Goal: Information Seeking & Learning: Learn about a topic

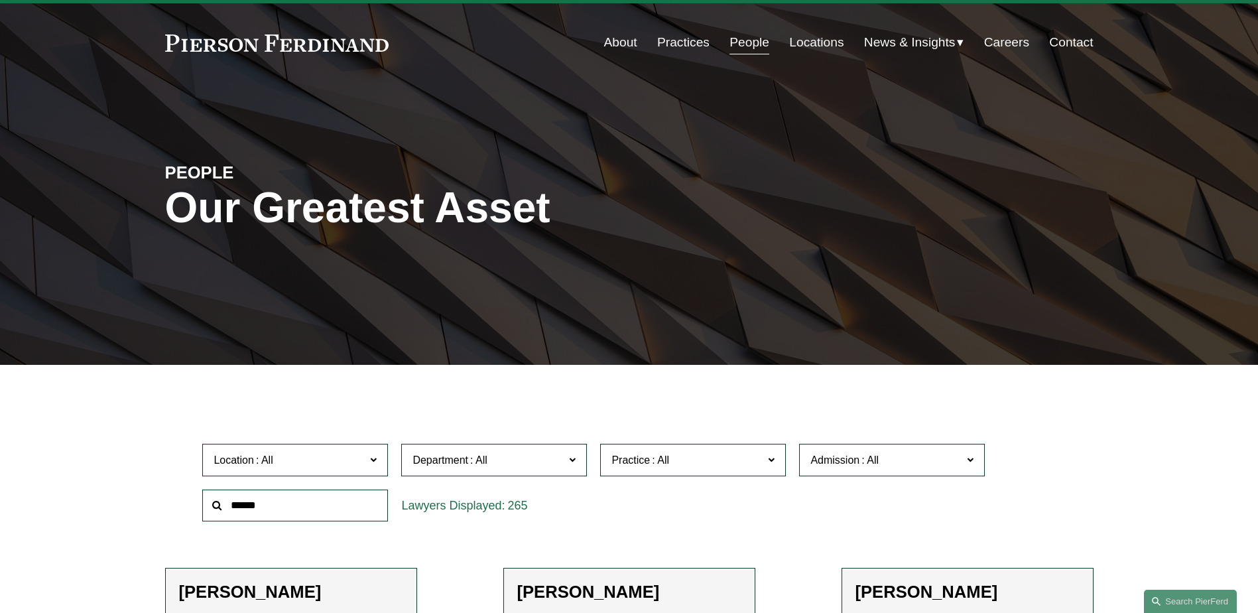
scroll to position [199, 0]
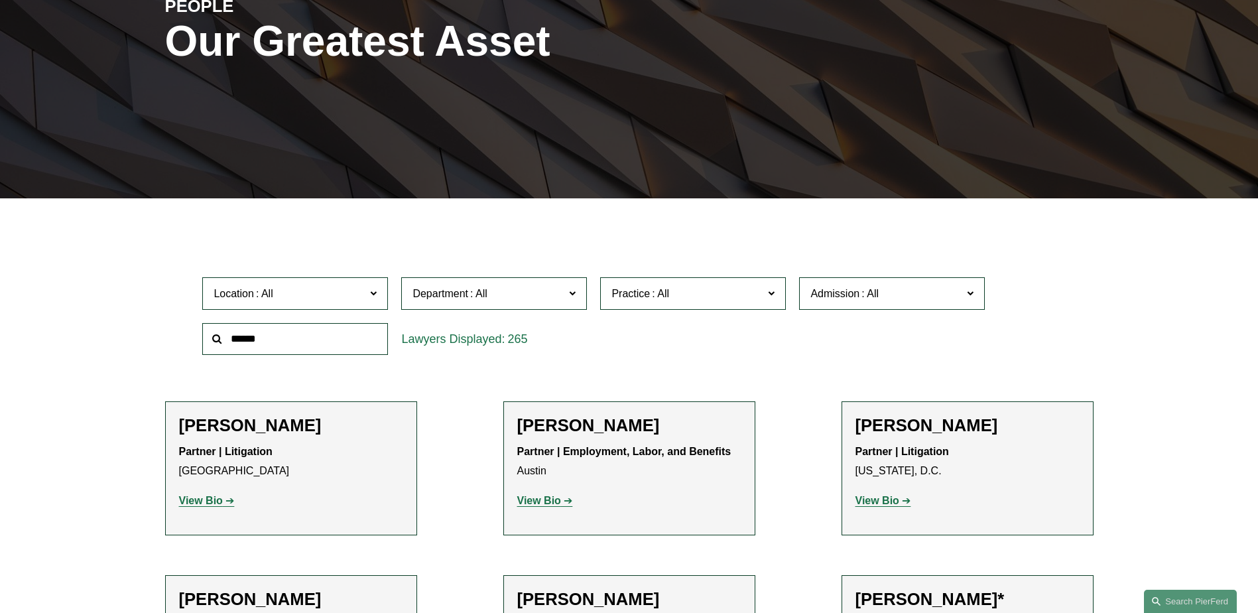
click at [289, 336] on input "text" at bounding box center [295, 339] width 186 height 33
paste input "**********"
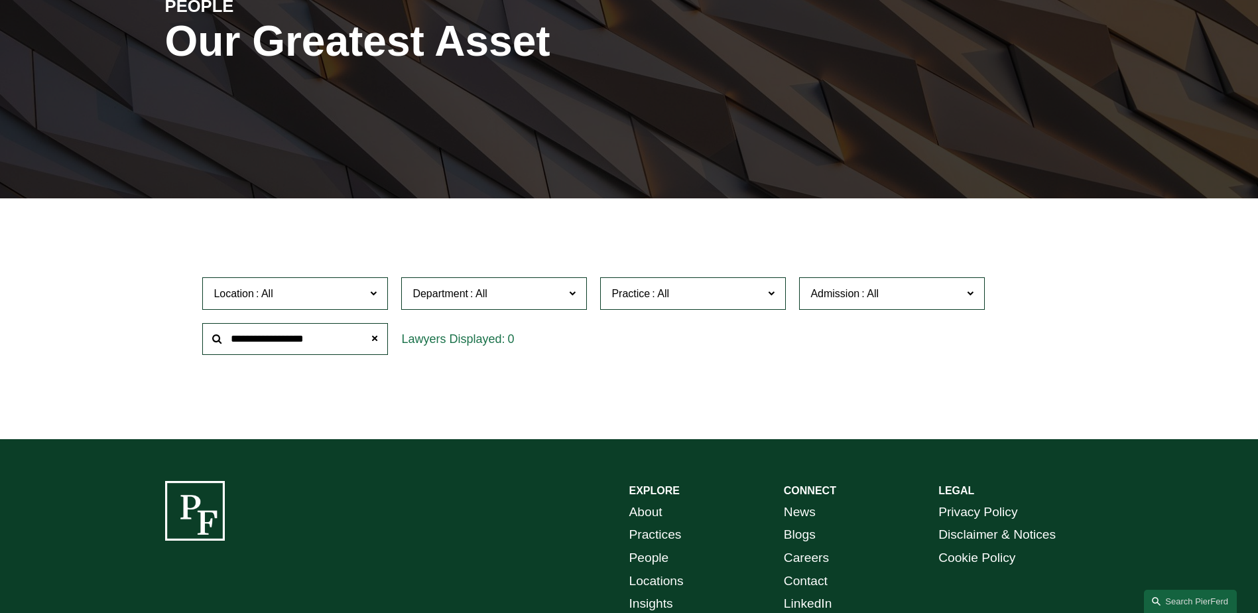
click at [302, 344] on input "**********" at bounding box center [295, 339] width 186 height 33
type input "********"
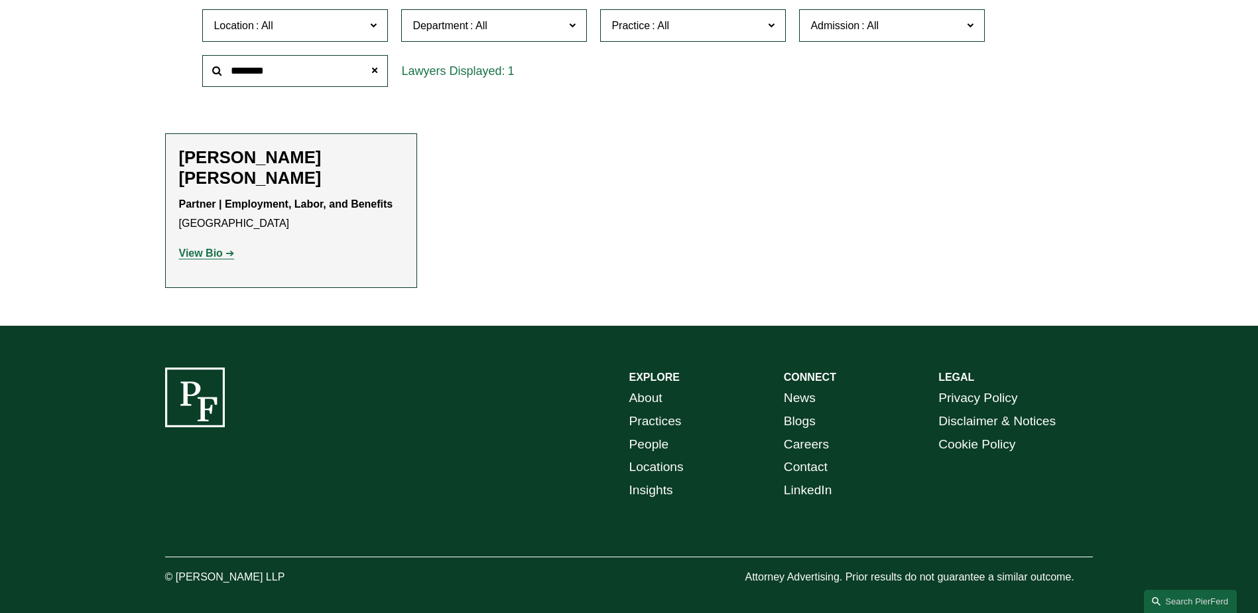
scroll to position [484, 0]
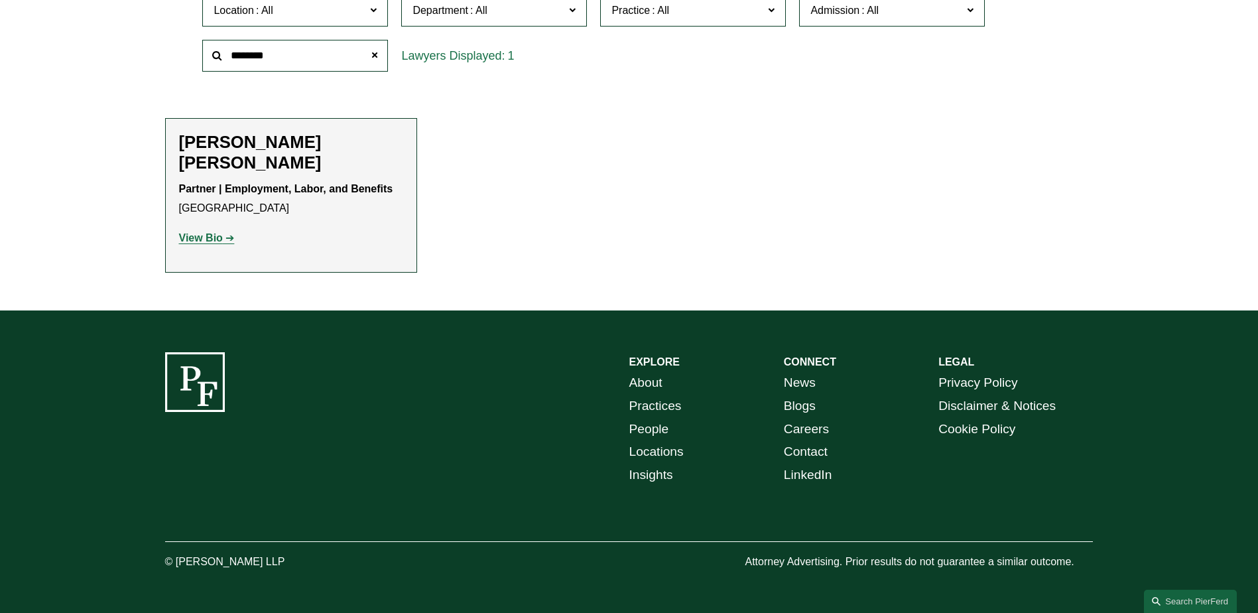
click at [275, 144] on h2 "[PERSON_NAME] [PERSON_NAME]" at bounding box center [291, 152] width 224 height 41
click at [217, 234] on strong "View Bio" at bounding box center [201, 237] width 44 height 11
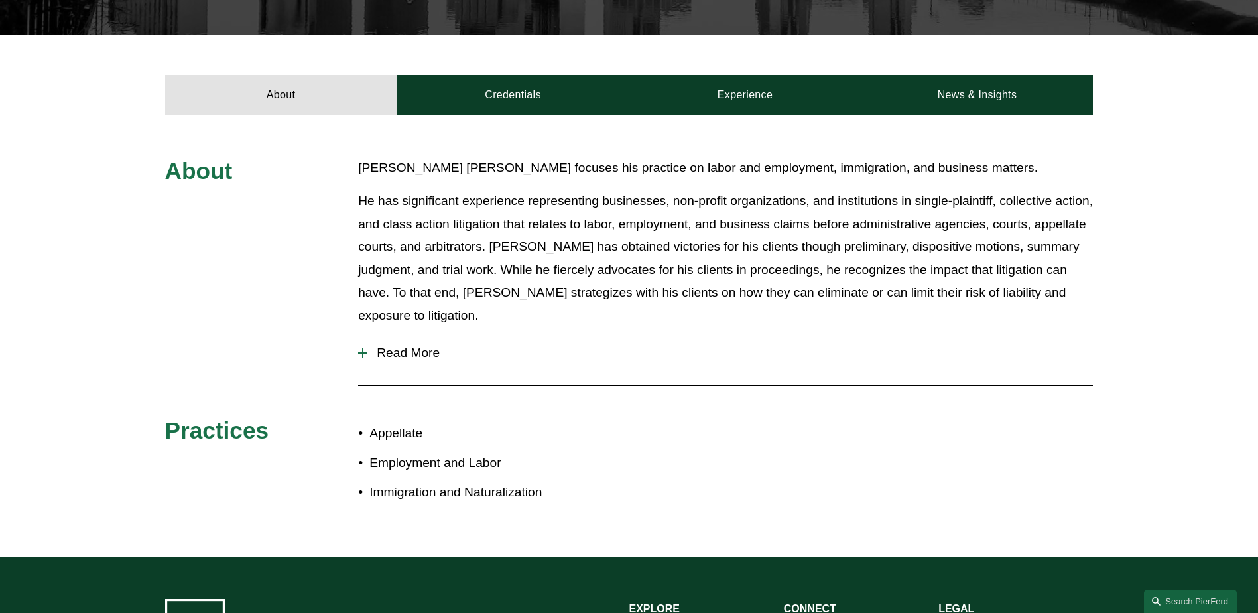
scroll to position [531, 0]
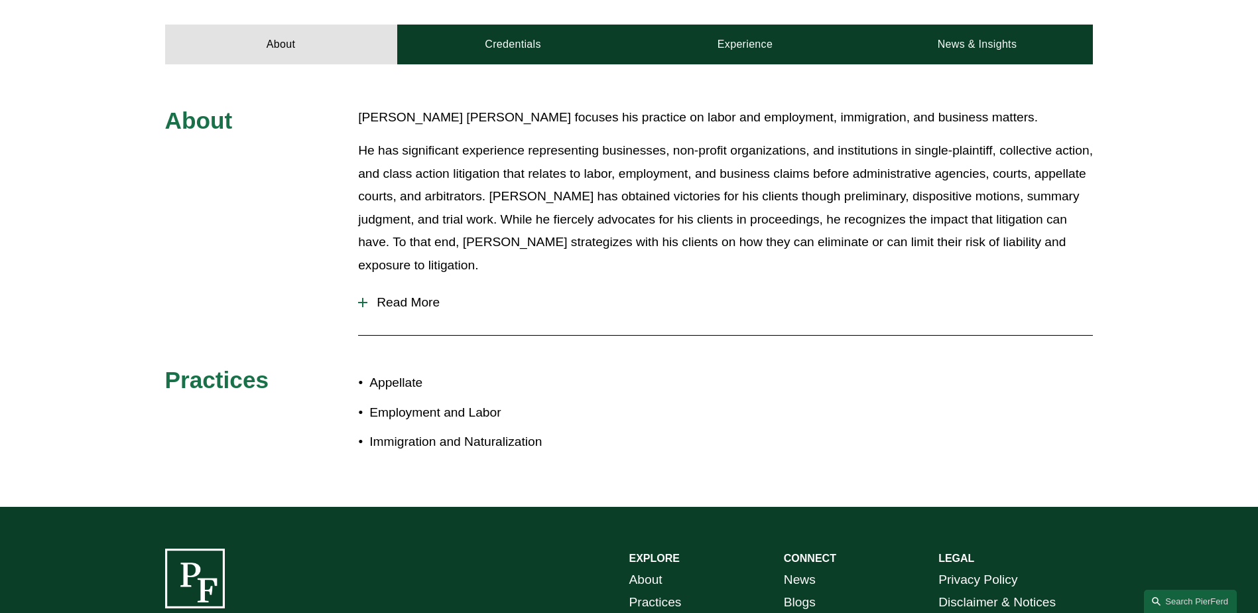
click at [448, 106] on p "[PERSON_NAME] [PERSON_NAME] focuses his practice on labor and employment, immig…" at bounding box center [725, 117] width 735 height 23
copy p "[PERSON_NAME]"
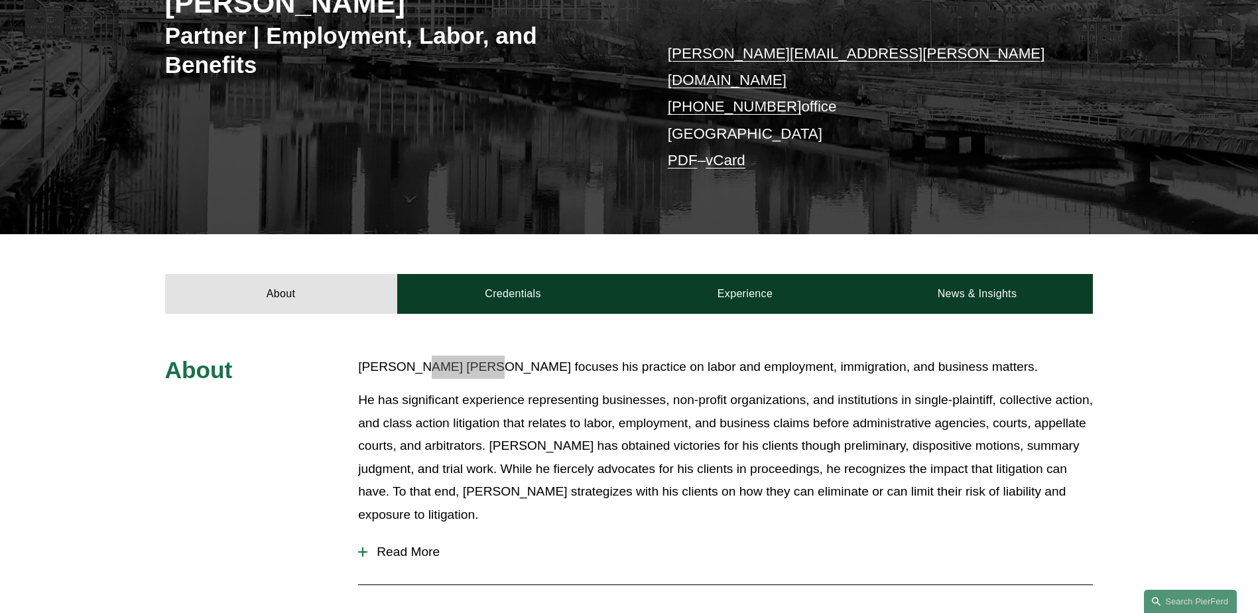
scroll to position [332, 0]
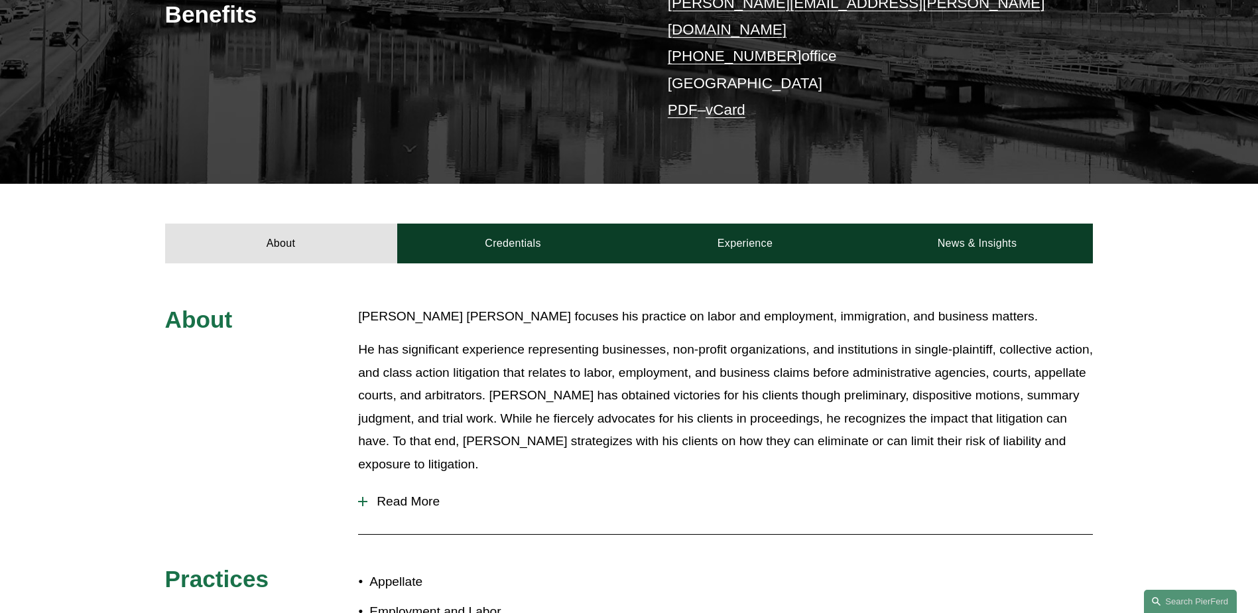
click at [620, 358] on p "He has significant experience representing businesses, non-profit organizations…" at bounding box center [725, 406] width 735 height 137
drag, startPoint x: 569, startPoint y: 272, endPoint x: 651, endPoint y: 276, distance: 82.4
click at [651, 305] on p "[PERSON_NAME] [PERSON_NAME] focuses his practice on labor and employment, immig…" at bounding box center [725, 316] width 735 height 23
drag, startPoint x: 590, startPoint y: 275, endPoint x: 737, endPoint y: 275, distance: 147.3
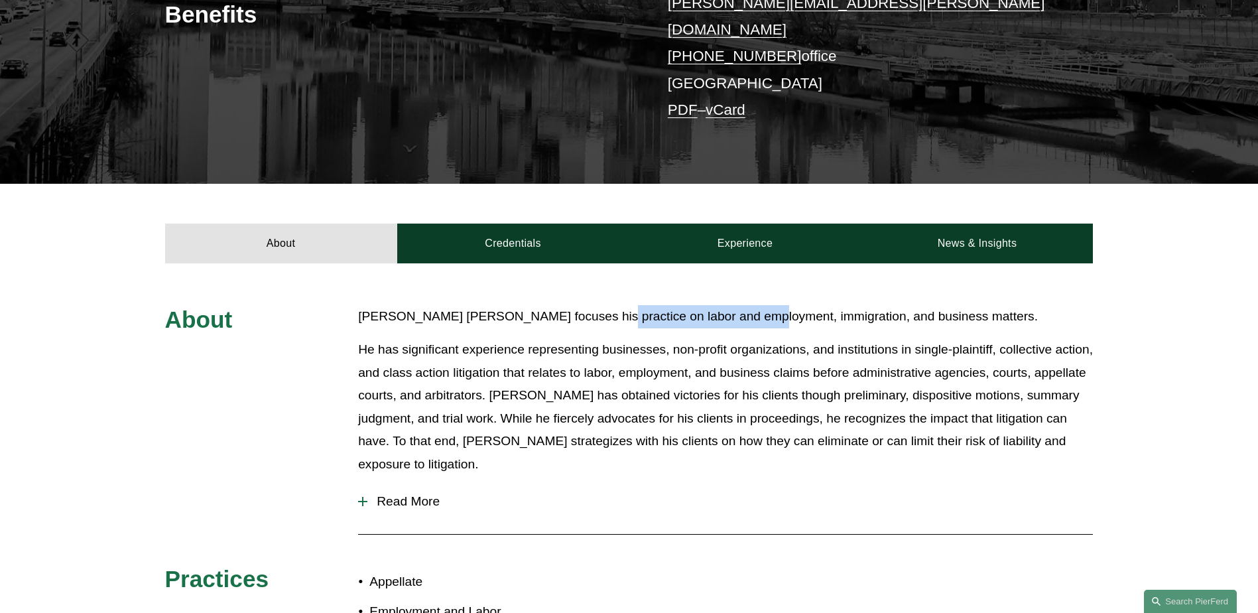
click at [737, 305] on p "[PERSON_NAME] [PERSON_NAME] focuses his practice on labor and employment, immig…" at bounding box center [725, 316] width 735 height 23
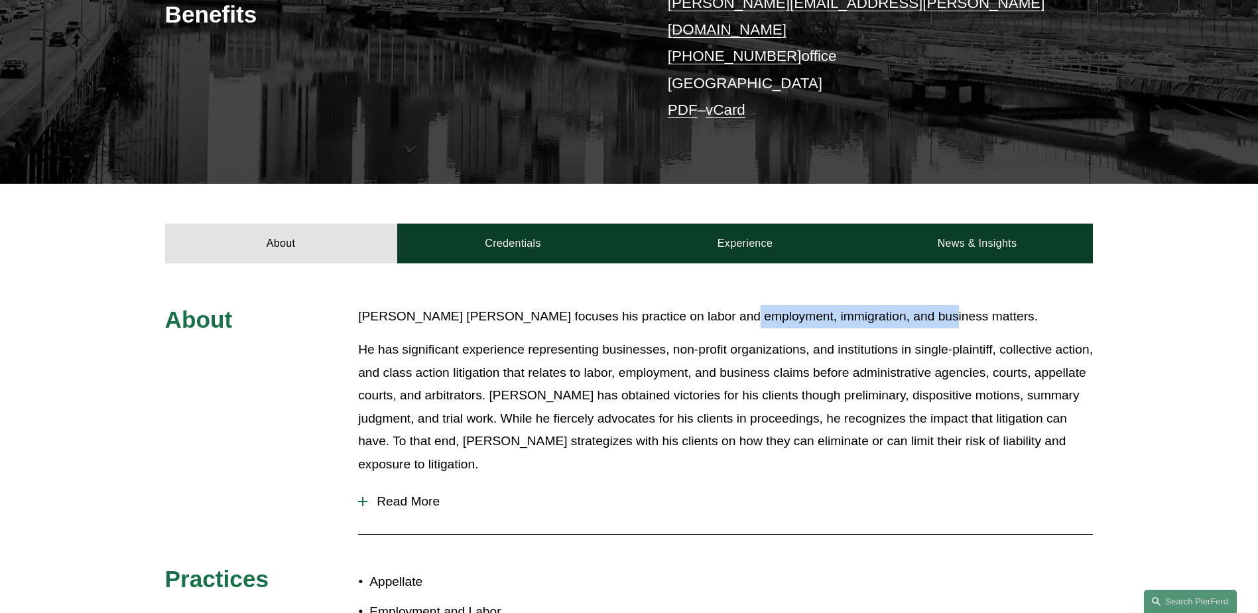
drag, startPoint x: 708, startPoint y: 281, endPoint x: 910, endPoint y: 275, distance: 201.7
click at [910, 305] on p "[PERSON_NAME] [PERSON_NAME] focuses his practice on labor and employment, immig…" at bounding box center [725, 316] width 735 height 23
drag, startPoint x: 892, startPoint y: 275, endPoint x: 985, endPoint y: 275, distance: 93.5
click at [985, 305] on p "[PERSON_NAME] [PERSON_NAME] focuses his practice on labor and employment, immig…" at bounding box center [725, 316] width 735 height 23
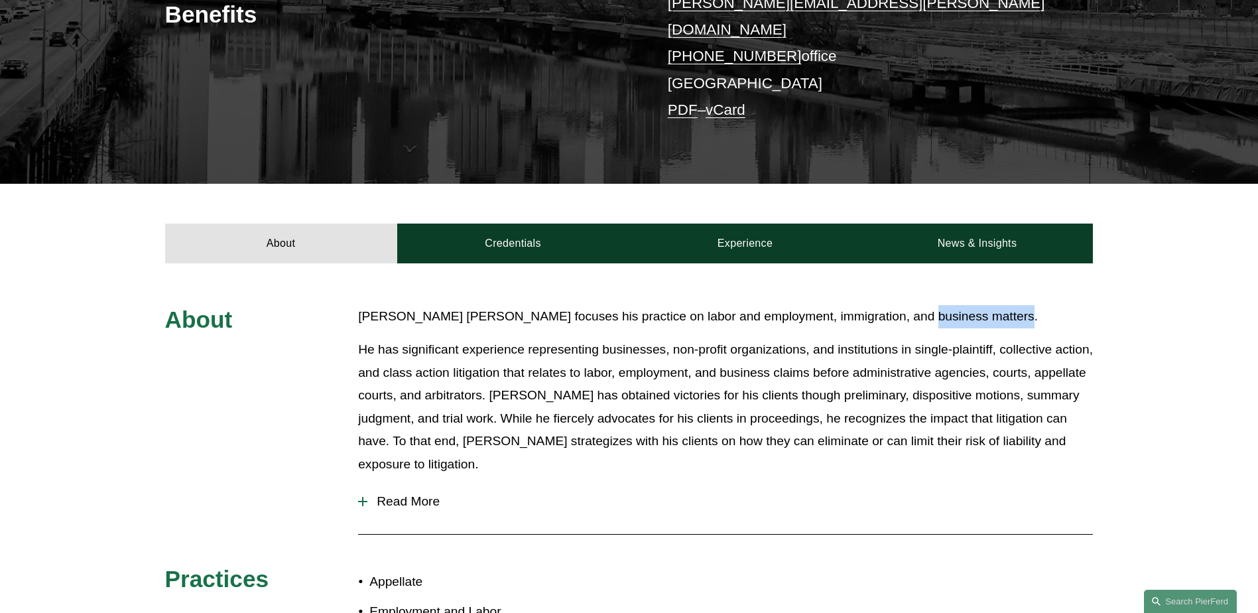
drag, startPoint x: 985, startPoint y: 275, endPoint x: 994, endPoint y: 275, distance: 9.3
click at [985, 305] on p "[PERSON_NAME] [PERSON_NAME] focuses his practice on labor and employment, immig…" at bounding box center [725, 316] width 735 height 23
